Goal: Information Seeking & Learning: Learn about a topic

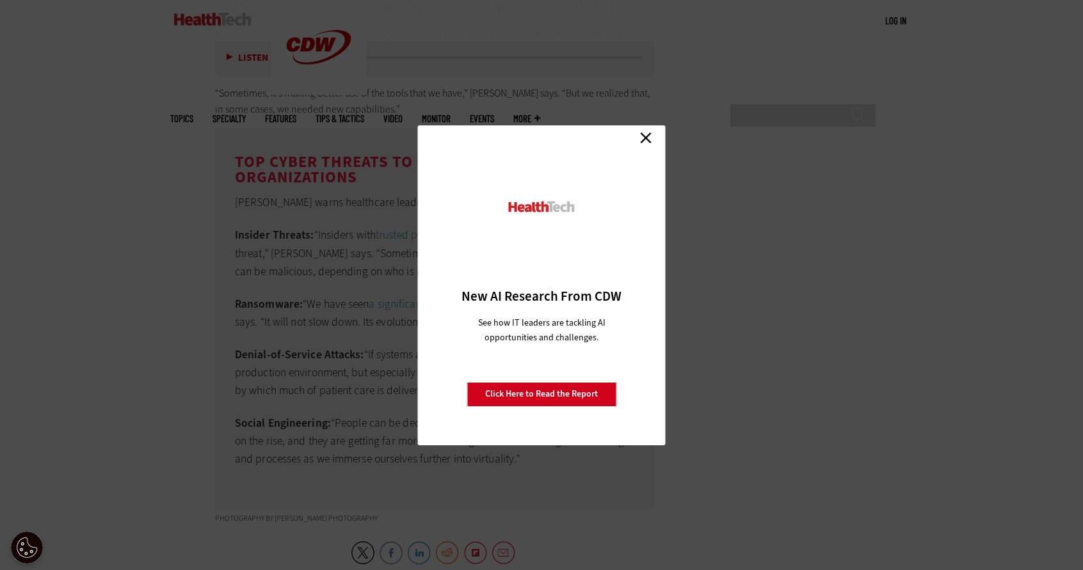
scroll to position [2524, 0]
click at [644, 135] on link "Close" at bounding box center [645, 138] width 19 height 19
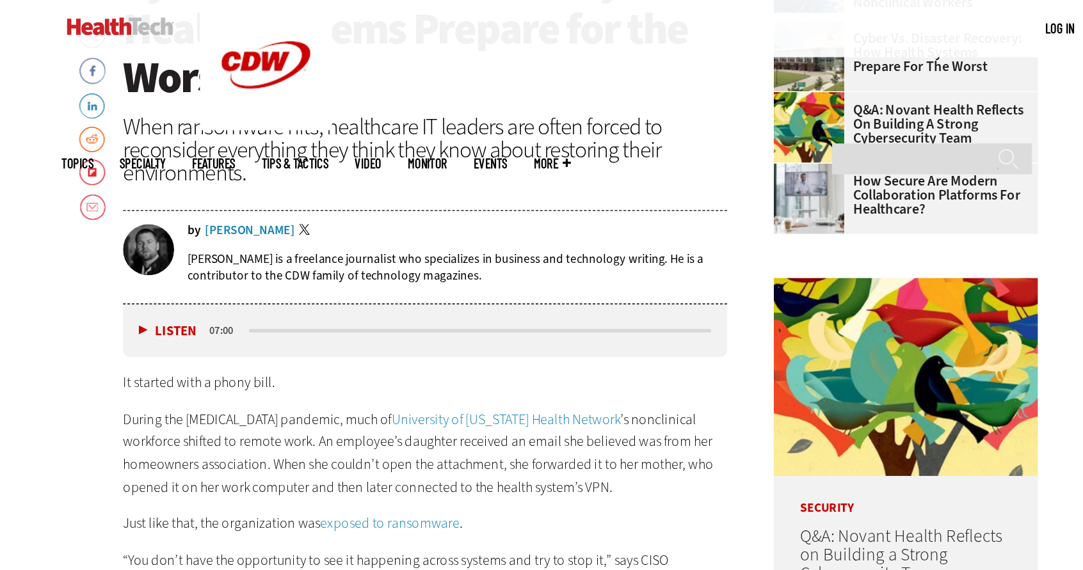
scroll to position [618, 0]
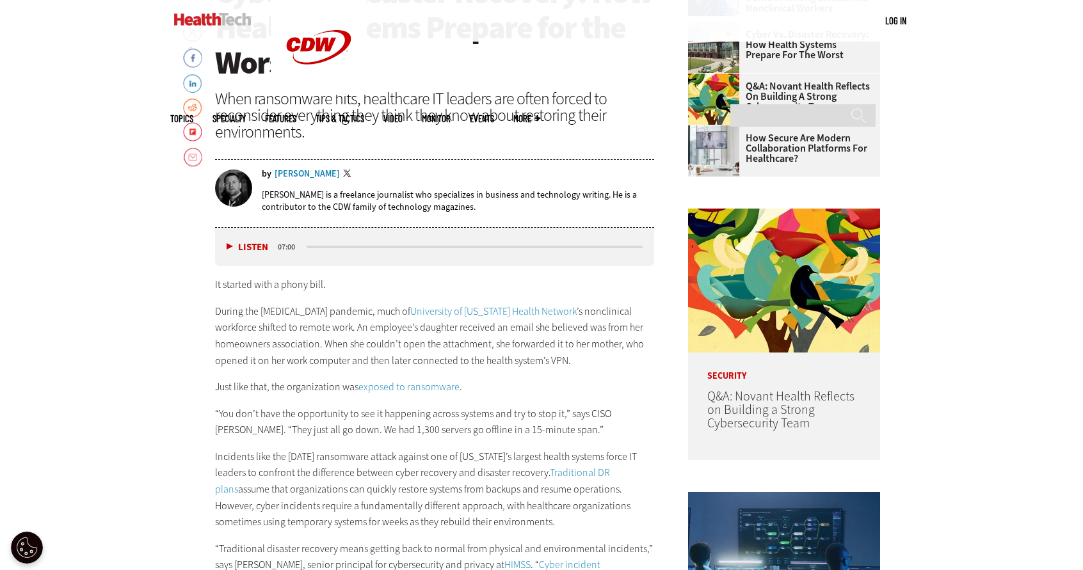
click at [459, 408] on p "“You don’t have the opportunity to see it happening across systems and try to s…" at bounding box center [434, 422] width 439 height 33
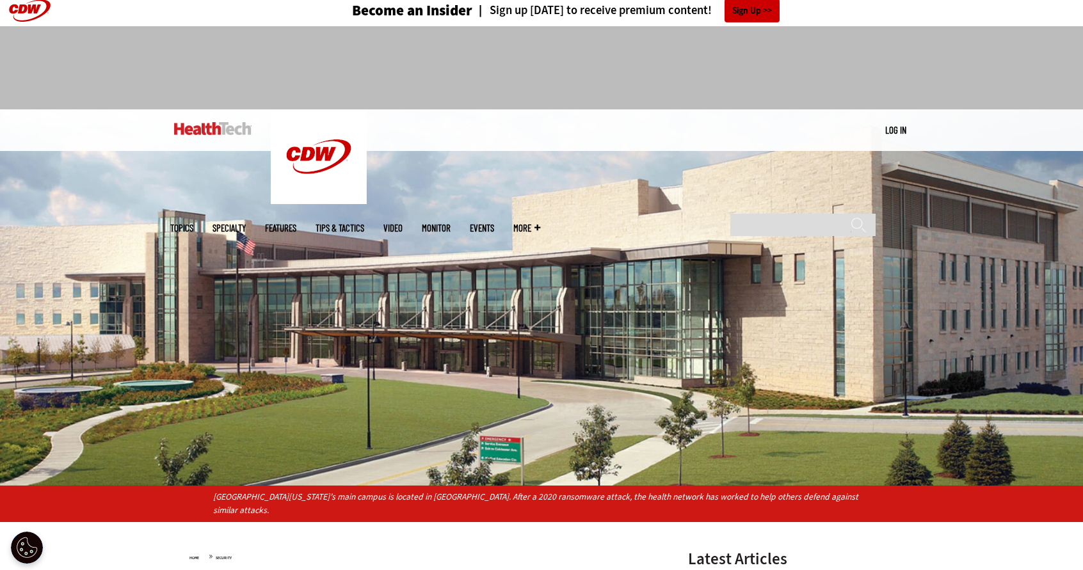
scroll to position [0, 0]
